Goal: Task Accomplishment & Management: Complete application form

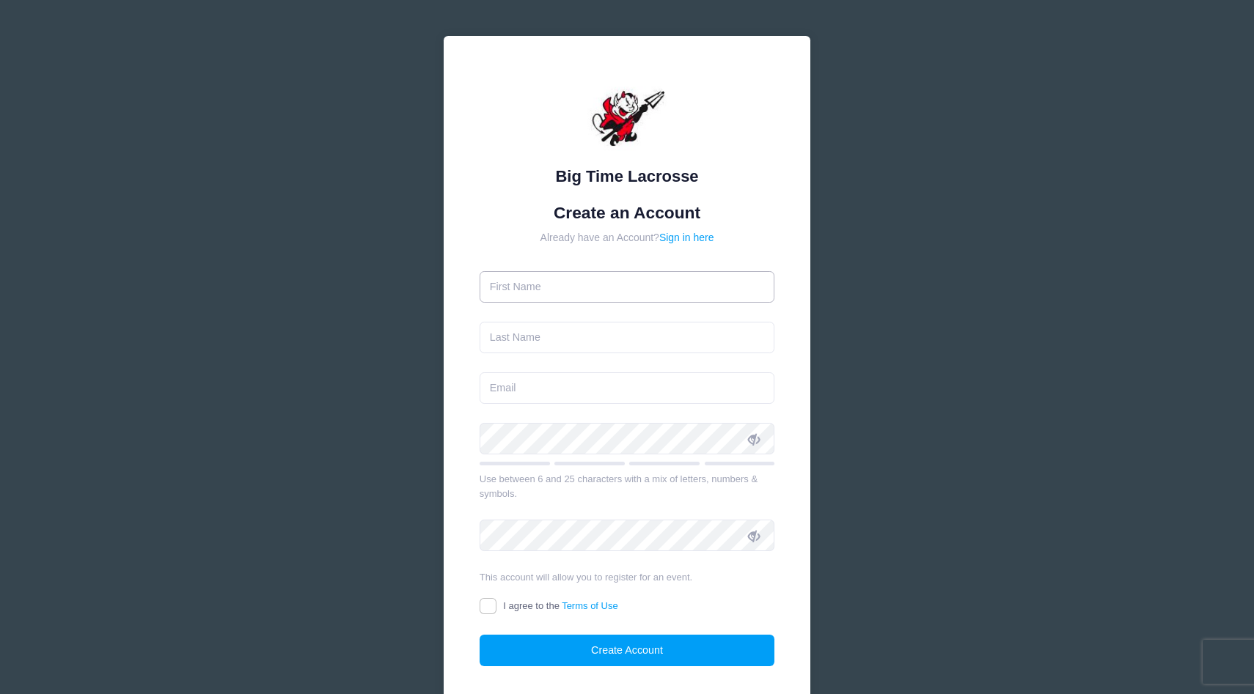
click at [643, 293] on input "text" at bounding box center [626, 287] width 295 height 32
type input "[PERSON_NAME]"
type input "[EMAIL_ADDRESS][DOMAIN_NAME]"
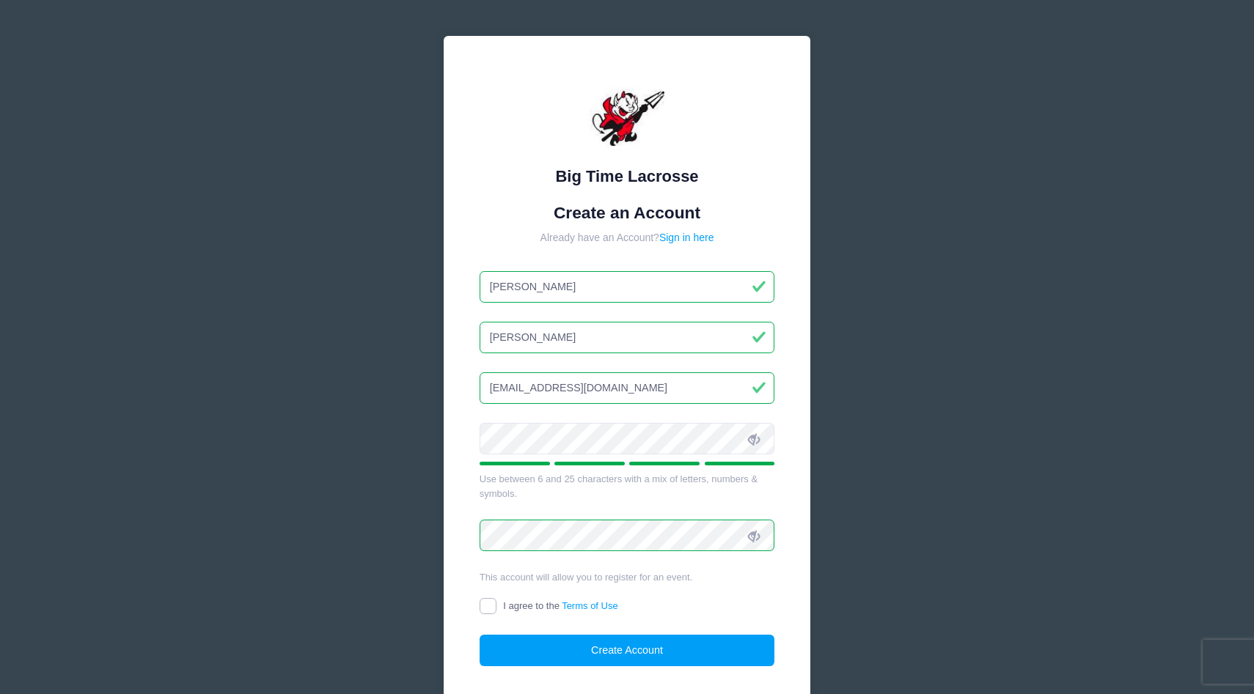
click at [489, 609] on input "I agree to the Terms of Use" at bounding box center [487, 606] width 17 height 17
checkbox input "true"
click at [546, 649] on button "Create Account" at bounding box center [626, 651] width 295 height 32
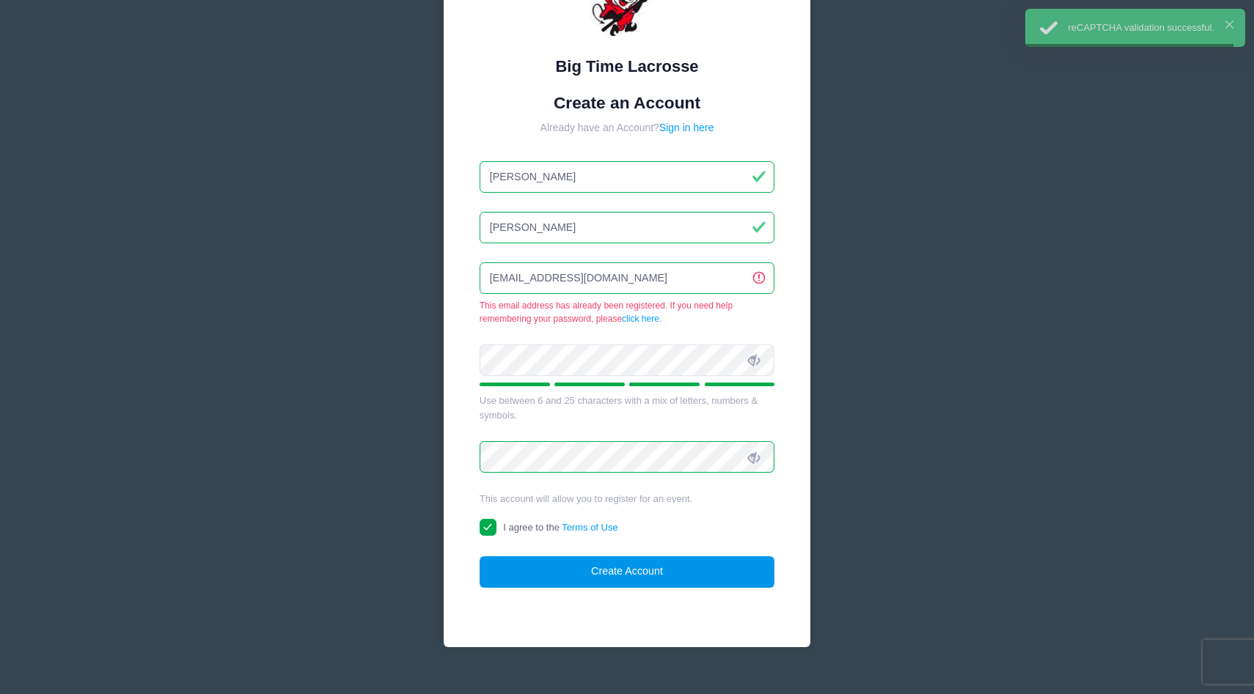
scroll to position [134, 0]
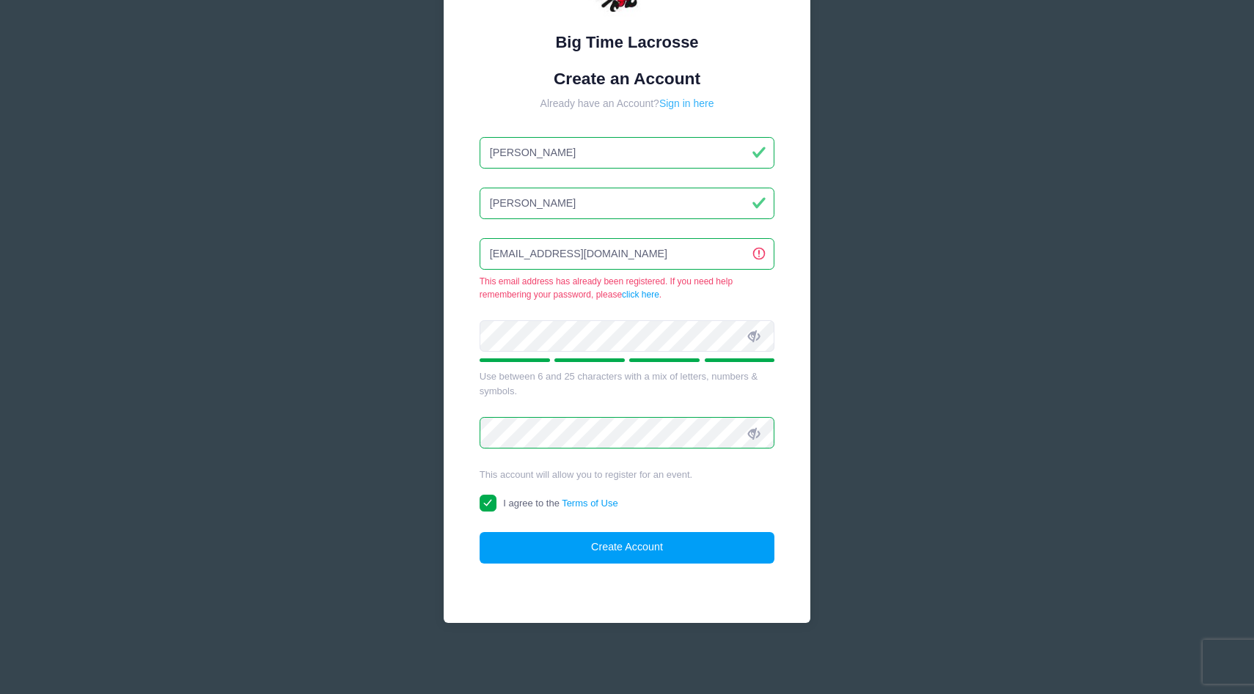
click at [704, 106] on link "Sign in here" at bounding box center [686, 103] width 55 height 12
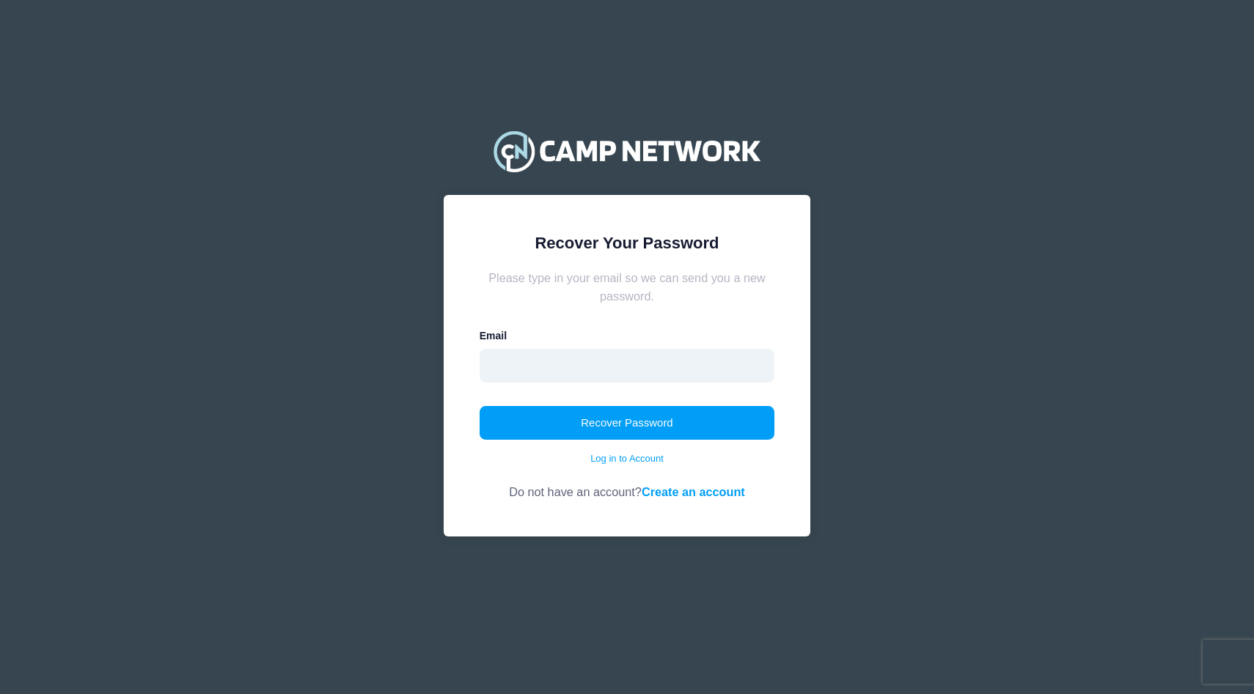
click at [689, 368] on input "email" at bounding box center [626, 366] width 295 height 34
type input "[EMAIL_ADDRESS][DOMAIN_NAME]"
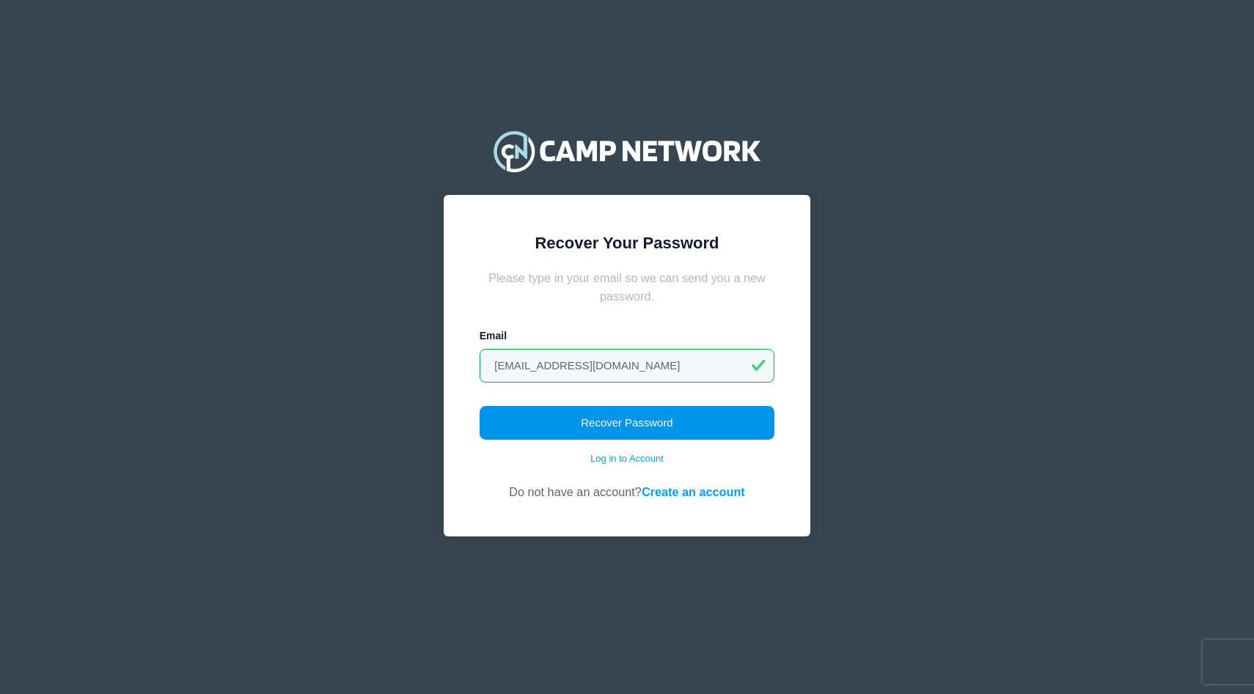
click at [641, 423] on button "Recover Password" at bounding box center [626, 423] width 295 height 34
